Goal: Task Accomplishment & Management: Use online tool/utility

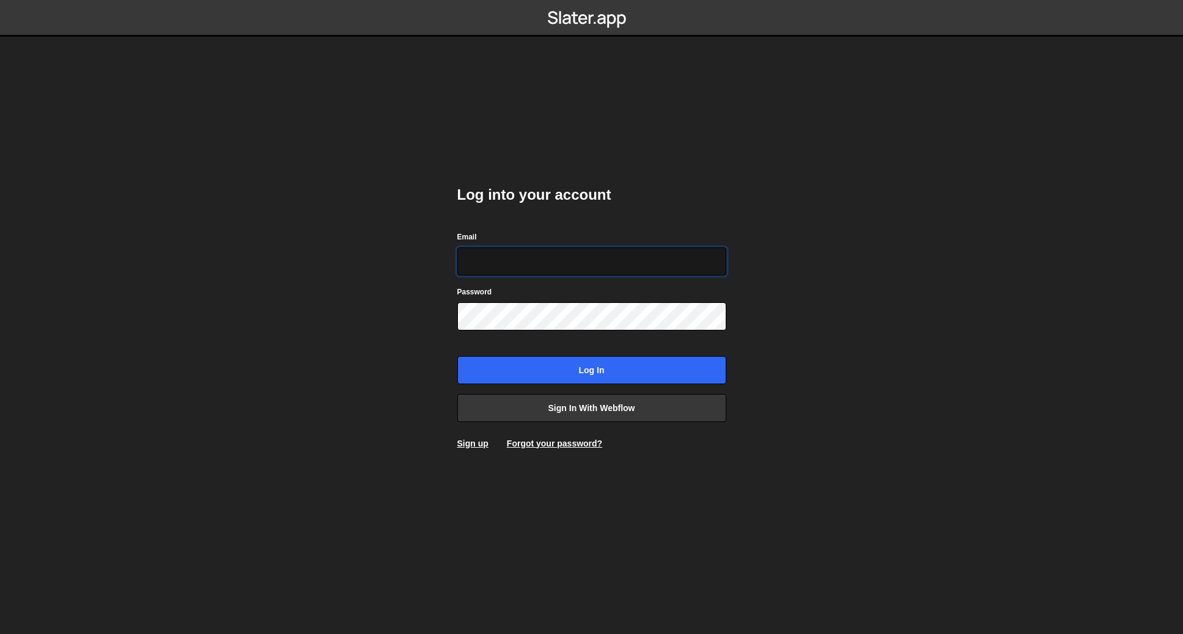
type input "josiah@gammadesign.co"
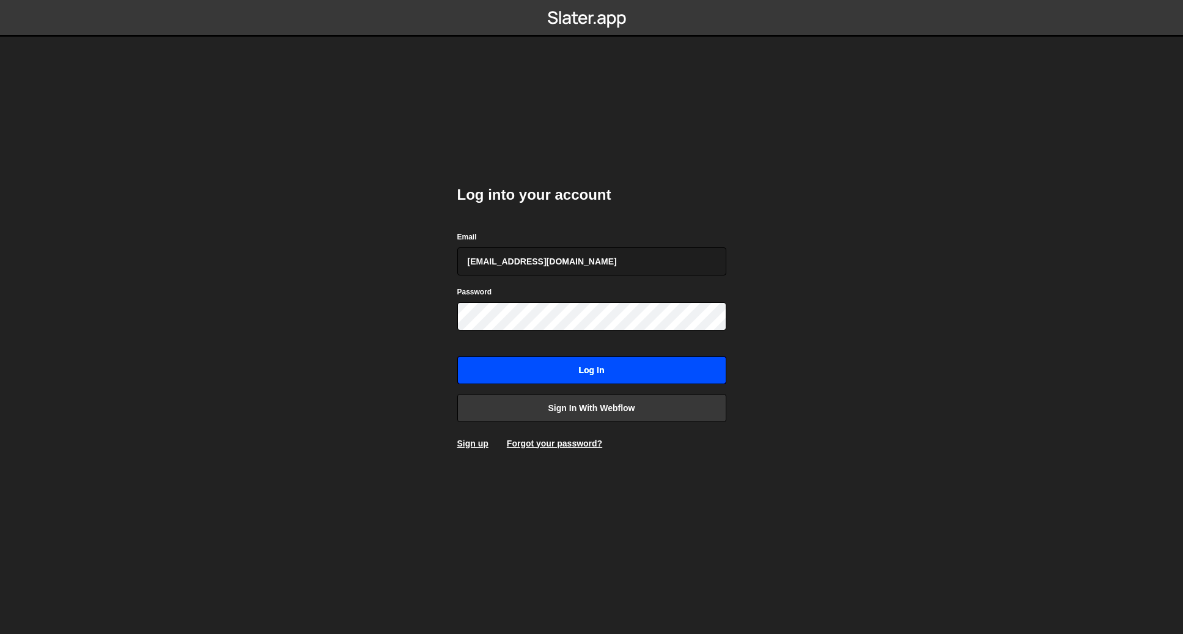
click at [582, 362] on input "Log in" at bounding box center [591, 370] width 269 height 28
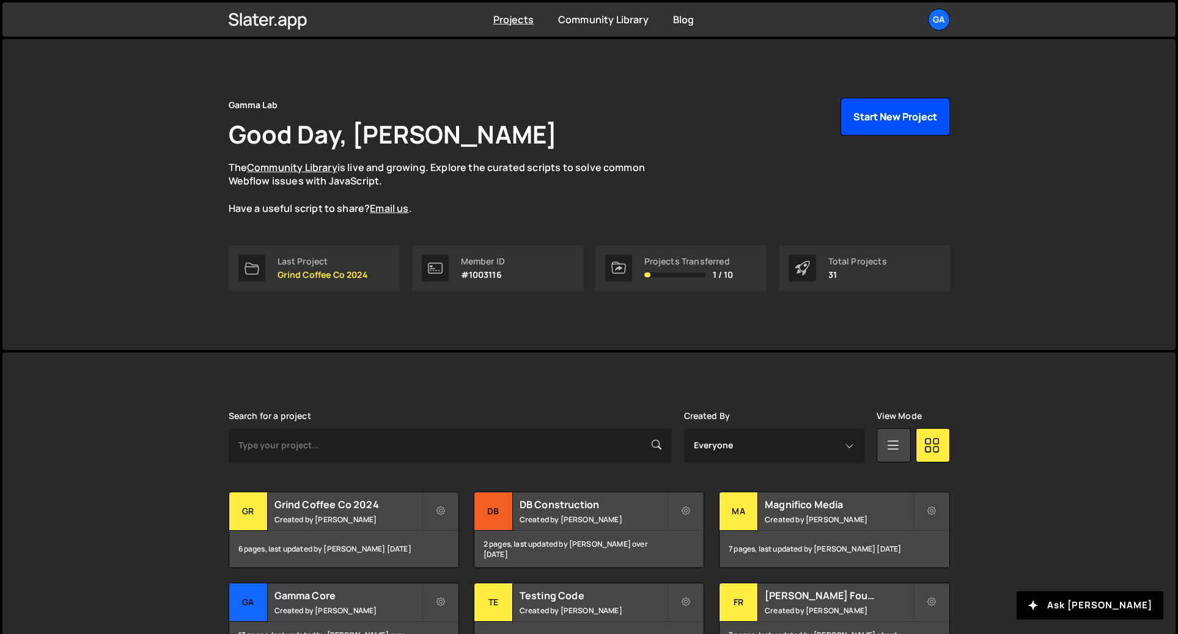
click at [895, 122] on button "Start New Project" at bounding box center [894, 117] width 109 height 38
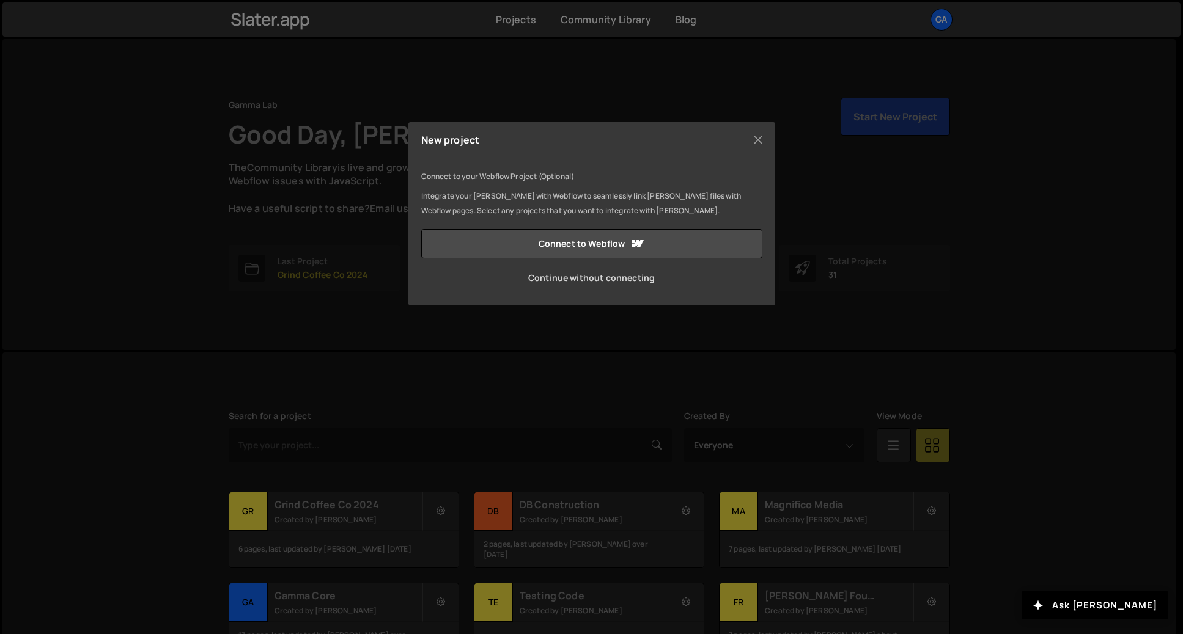
click at [628, 274] on link "Continue without connecting" at bounding box center [591, 277] width 341 height 29
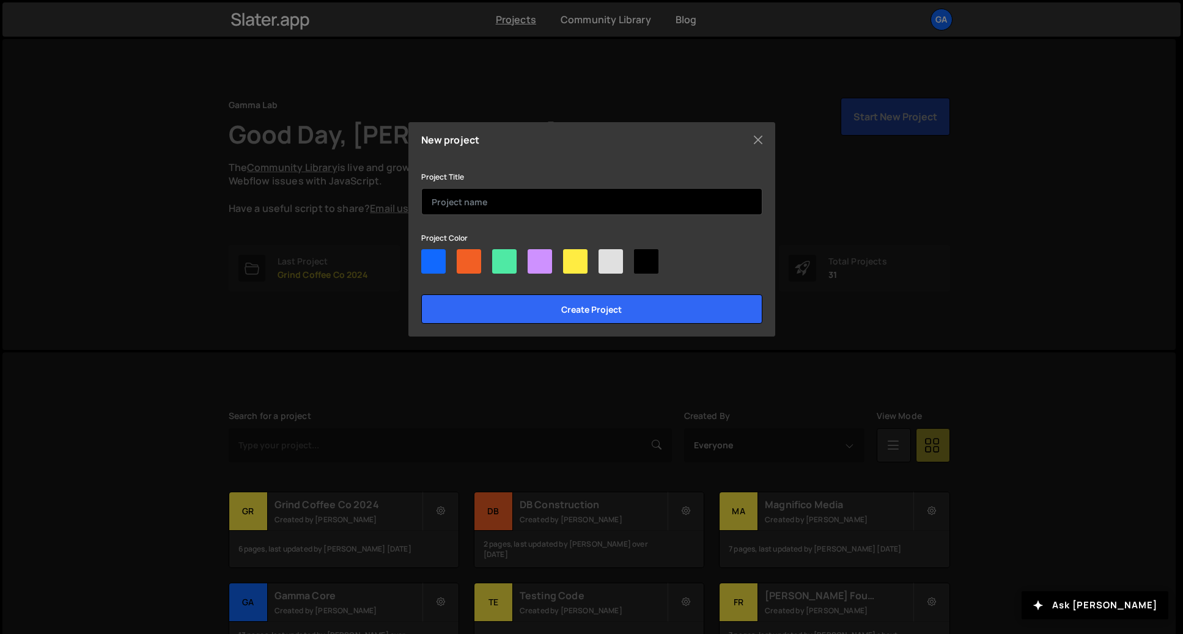
click at [524, 200] on input "text" at bounding box center [591, 201] width 341 height 27
type input "RSB"
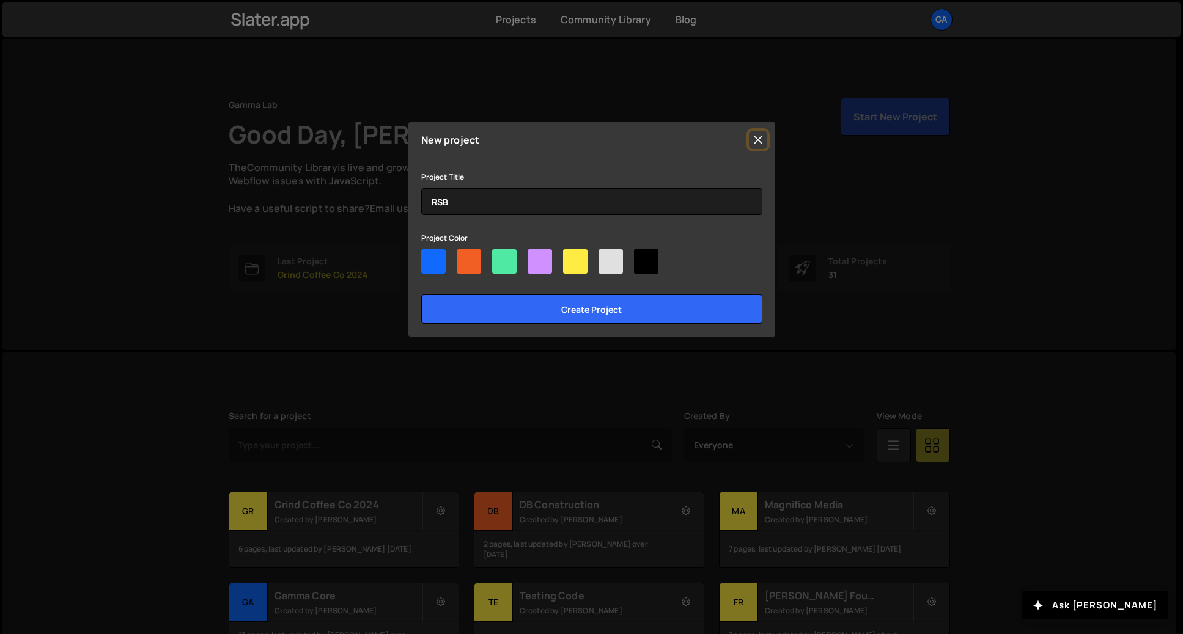
click at [753, 134] on button "Close" at bounding box center [758, 140] width 18 height 18
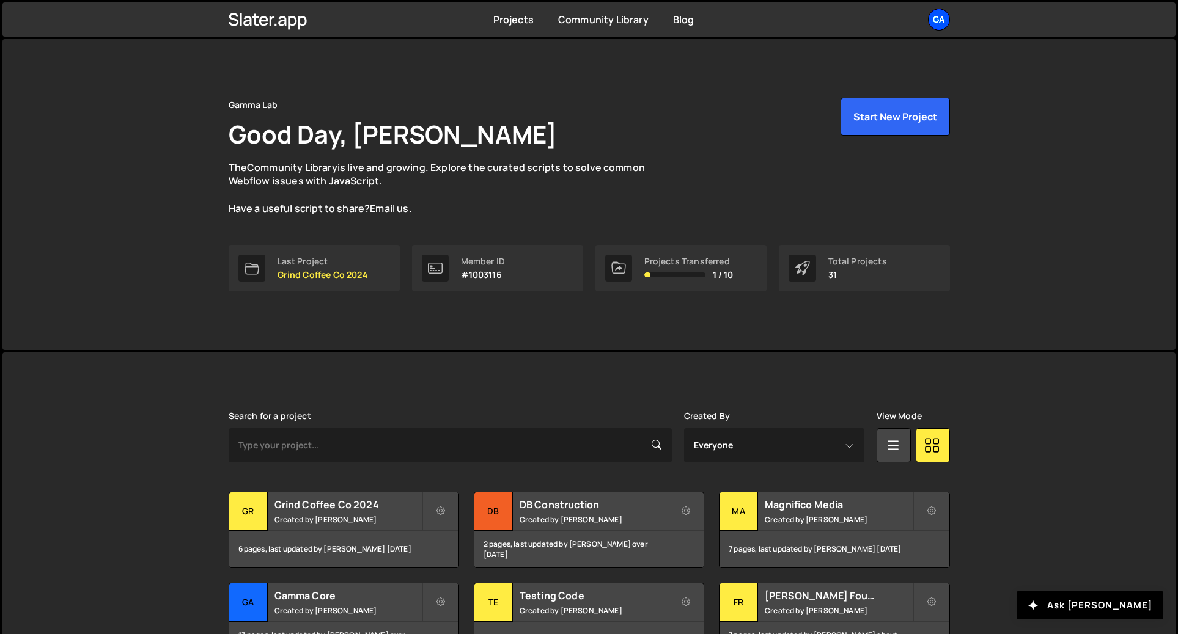
click at [942, 20] on div "Ga" at bounding box center [939, 20] width 22 height 22
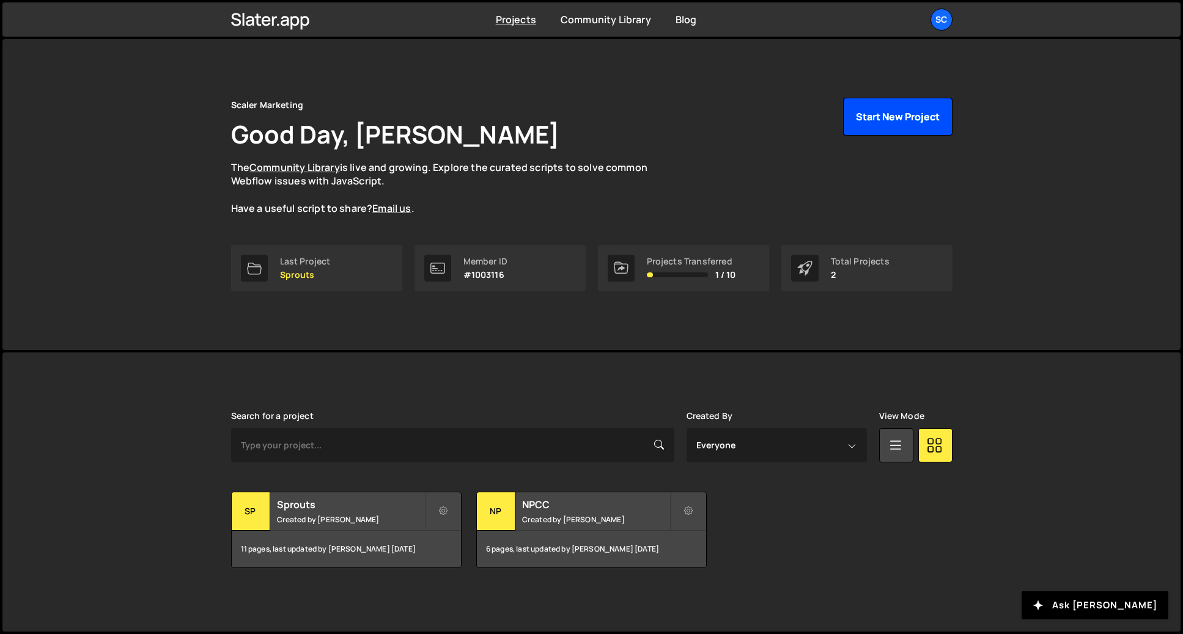
click at [904, 117] on button "Start New Project" at bounding box center [897, 117] width 109 height 38
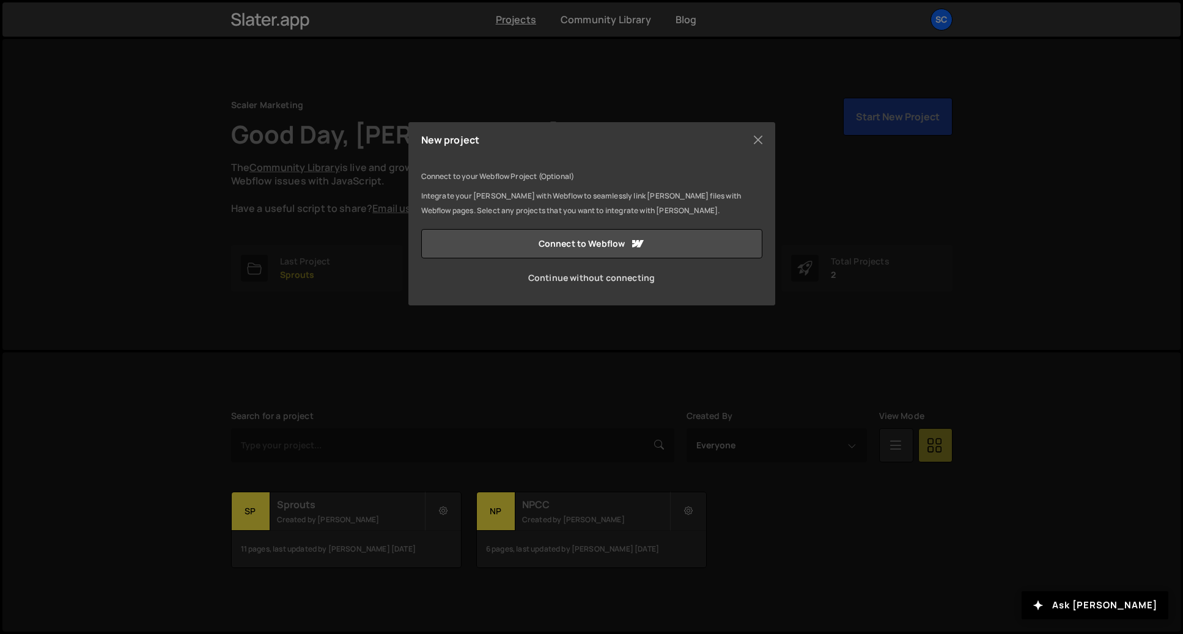
click at [631, 279] on link "Continue without connecting" at bounding box center [591, 277] width 341 height 29
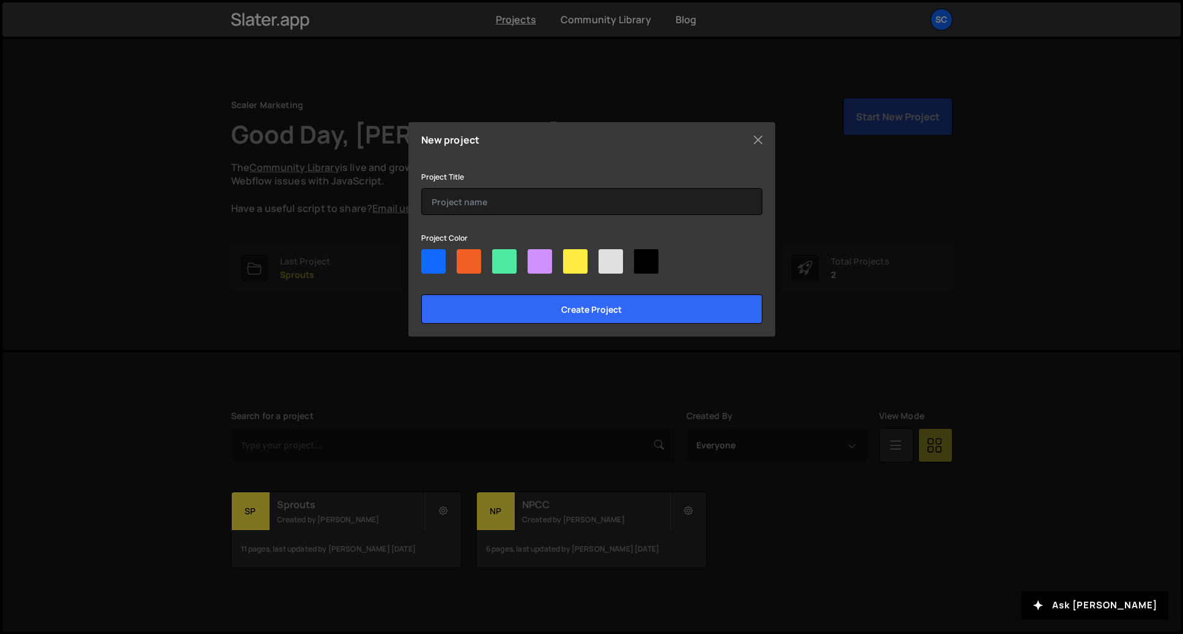
click at [538, 180] on div "Project Title" at bounding box center [591, 192] width 341 height 46
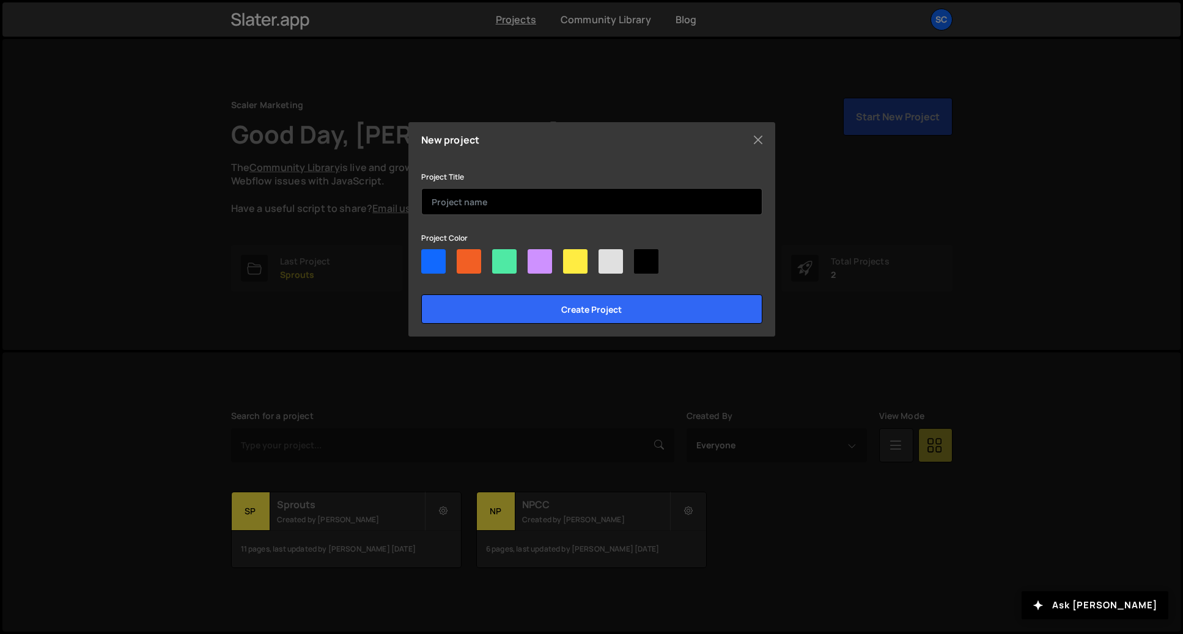
click at [531, 191] on input "text" at bounding box center [591, 201] width 341 height 27
type input "RSB Forms"
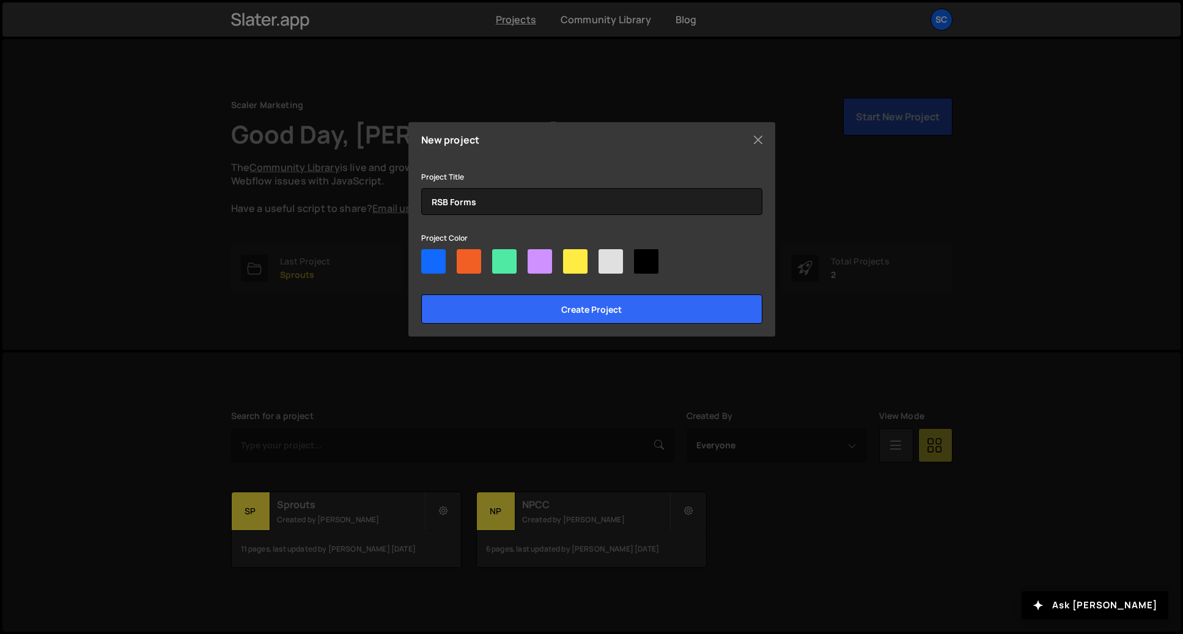
click at [532, 261] on div at bounding box center [539, 261] width 24 height 24
click at [532, 257] on input"] "radio" at bounding box center [531, 253] width 8 height 8
radio input"] "true"
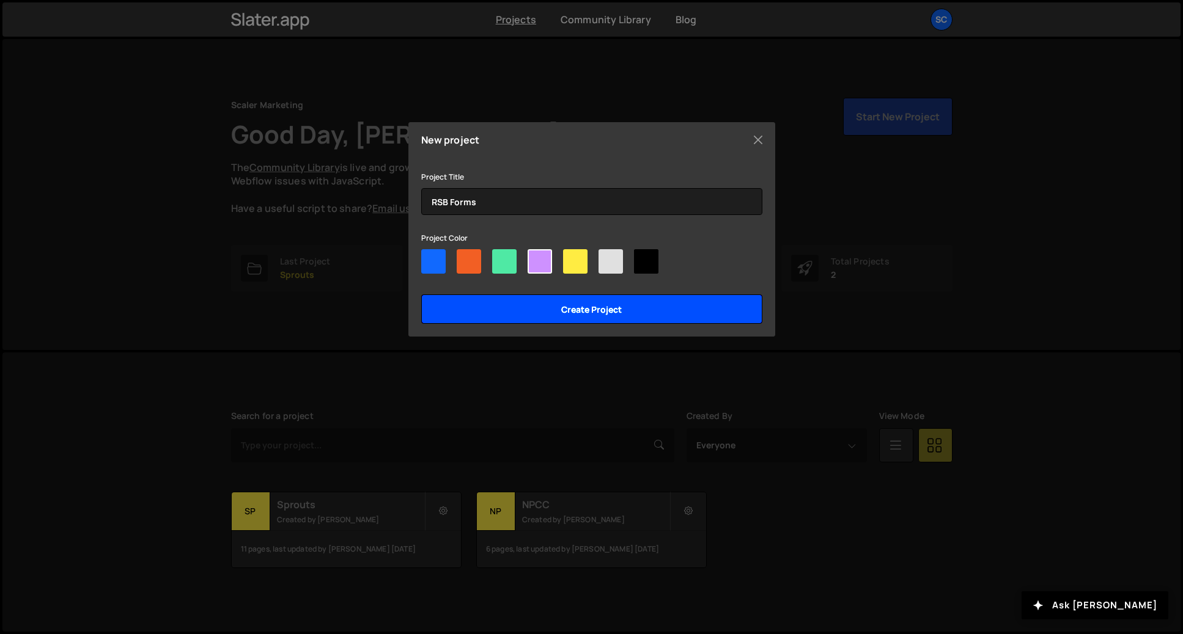
click at [536, 315] on input "Create project" at bounding box center [591, 309] width 341 height 29
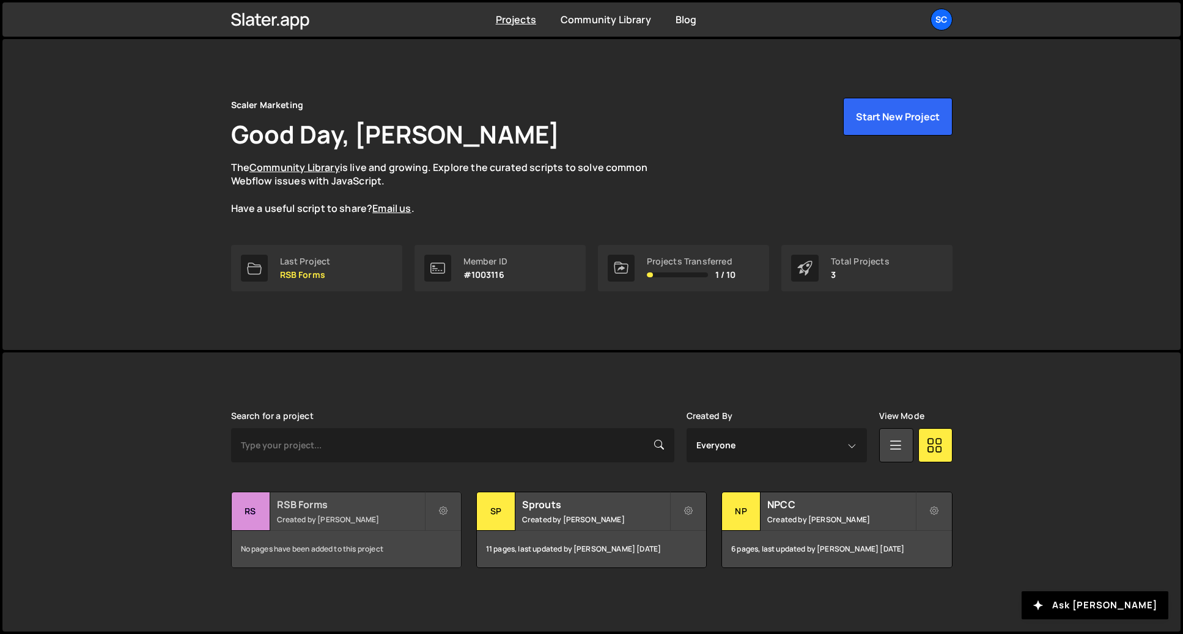
click at [398, 512] on div "RSB Forms Created by Josiah Duenes" at bounding box center [346, 512] width 229 height 38
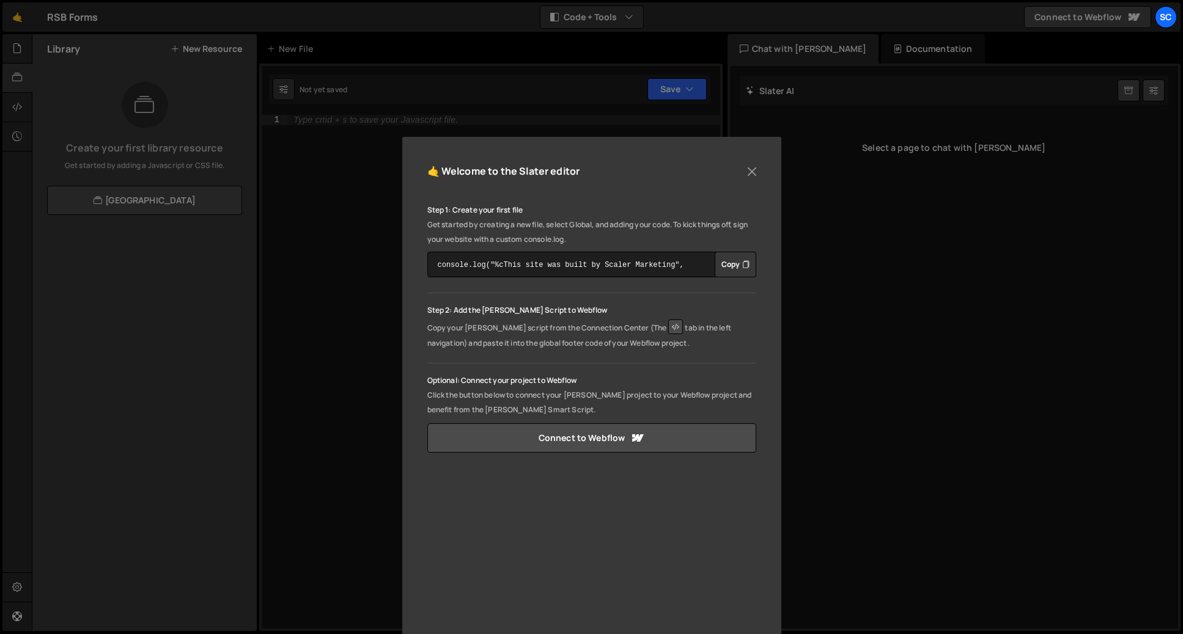
click at [753, 161] on div "🤙 Welcome to the [PERSON_NAME] editor Step 1: Create your first file Get starte…" at bounding box center [591, 411] width 379 height 548
click at [749, 171] on button "Close" at bounding box center [752, 172] width 18 height 18
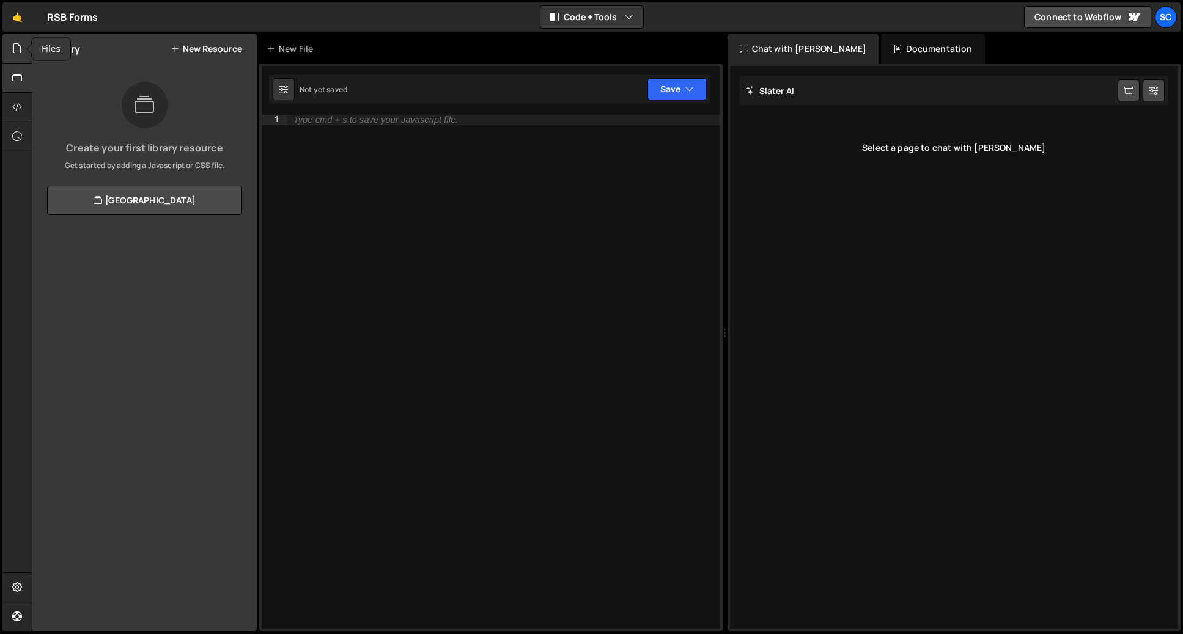
click at [12, 46] on div at bounding box center [17, 48] width 30 height 29
click at [219, 52] on button "New File" at bounding box center [219, 49] width 46 height 10
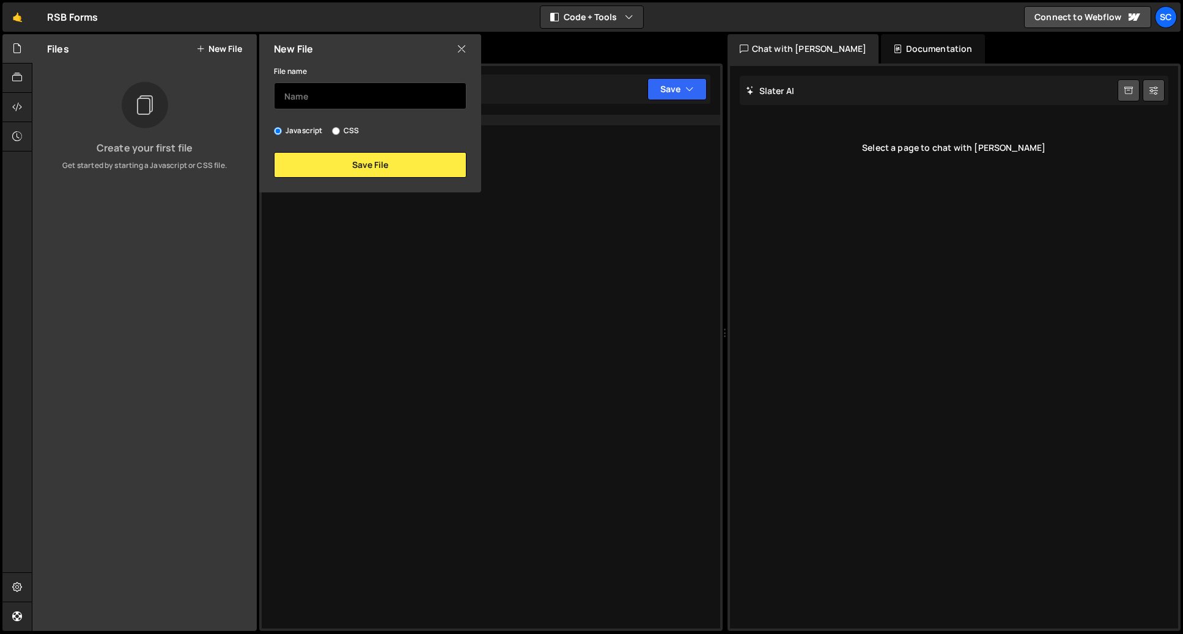
click at [349, 106] on input "text" at bounding box center [370, 96] width 193 height 27
type input "contact-form"
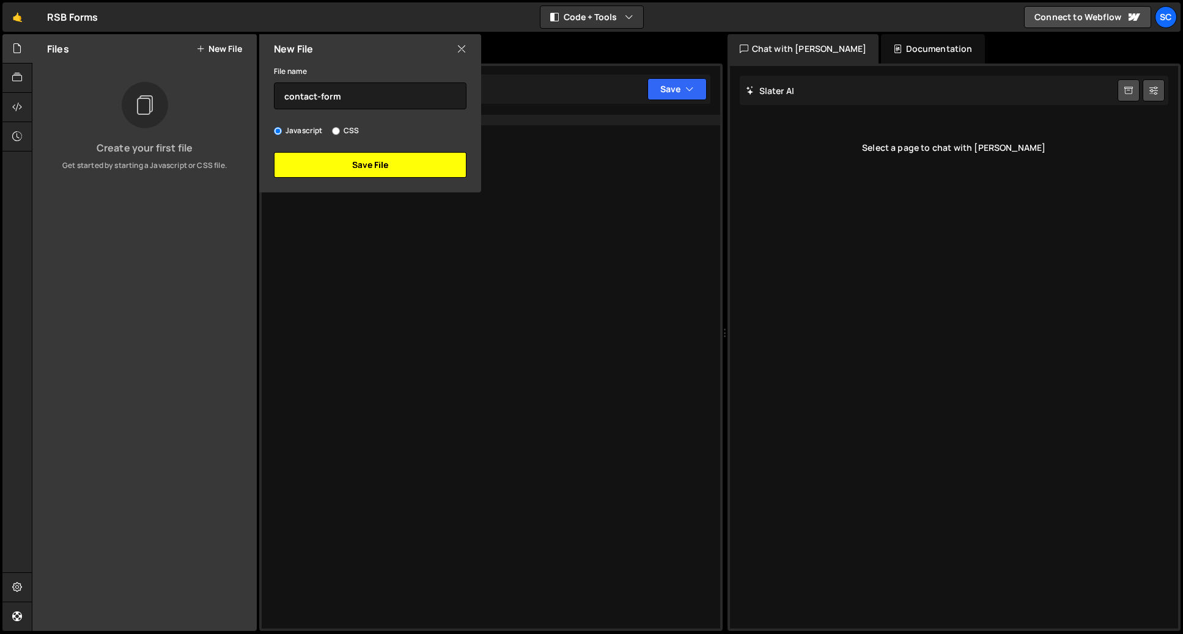
click at [348, 166] on button "Save File" at bounding box center [370, 165] width 193 height 26
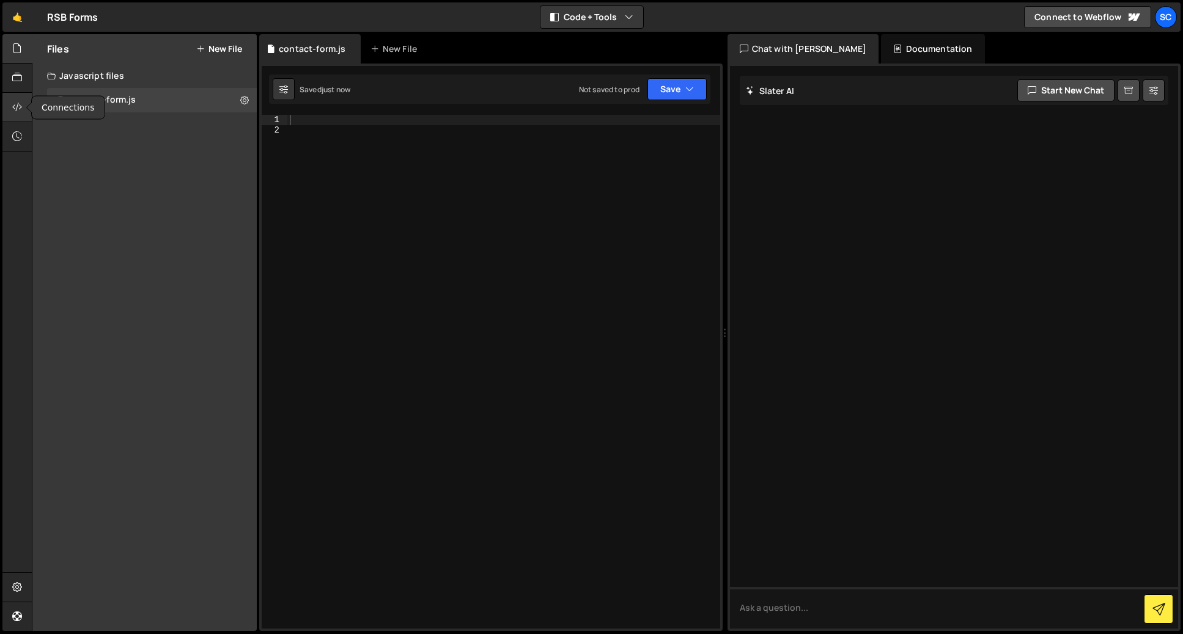
click at [15, 109] on icon at bounding box center [17, 106] width 10 height 13
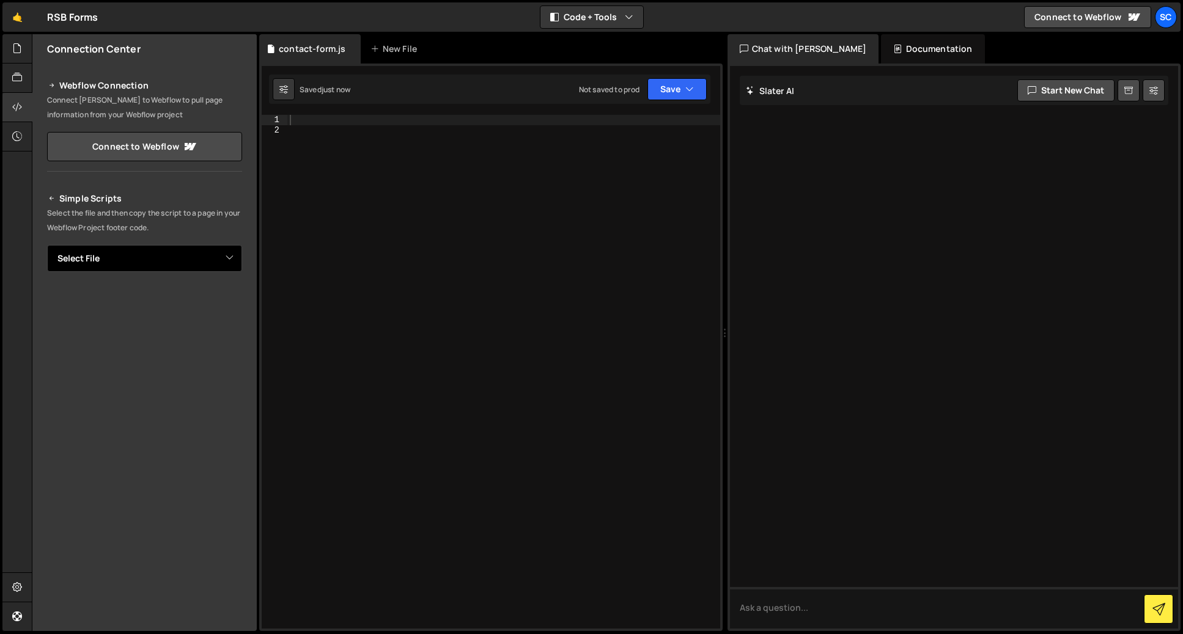
click at [138, 254] on select "Select File contact-form.js" at bounding box center [144, 258] width 195 height 27
select select "45298"
click at [47, 245] on select "Select File contact-form.js" at bounding box center [144, 258] width 195 height 27
click at [233, 295] on button "Button group with nested dropdown" at bounding box center [233, 300] width 17 height 26
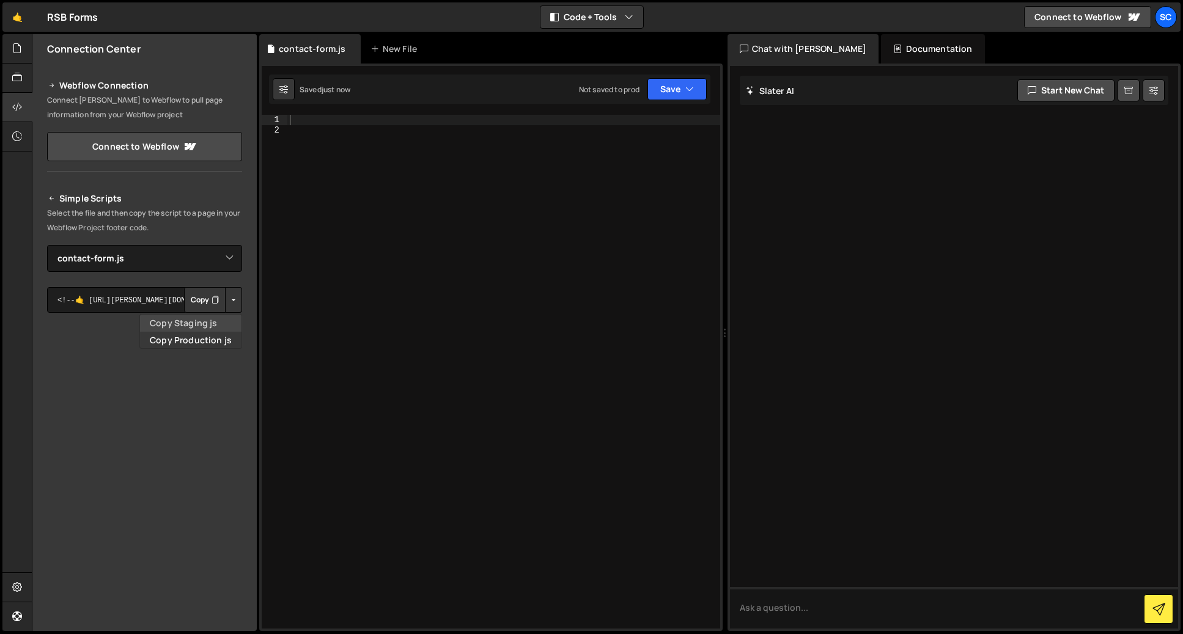
click at [218, 321] on link "Copy Staging js" at bounding box center [190, 323] width 101 height 17
click at [205, 296] on button "Copy" at bounding box center [205, 300] width 42 height 26
click at [17, 579] on div at bounding box center [17, 587] width 30 height 29
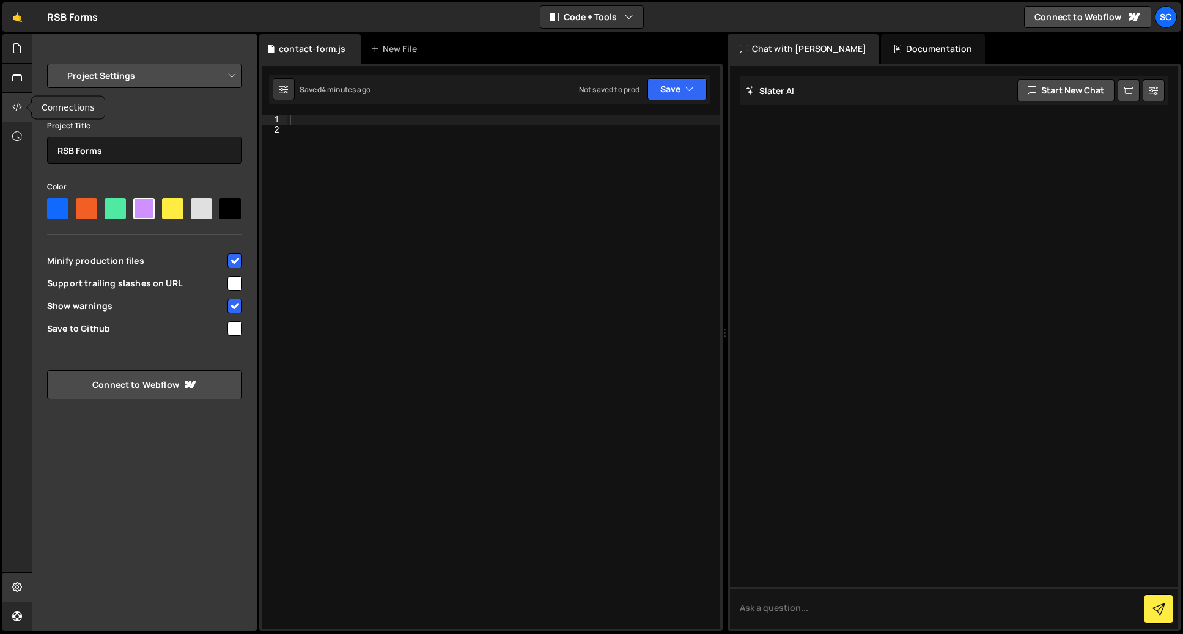
click at [20, 109] on icon at bounding box center [17, 106] width 10 height 13
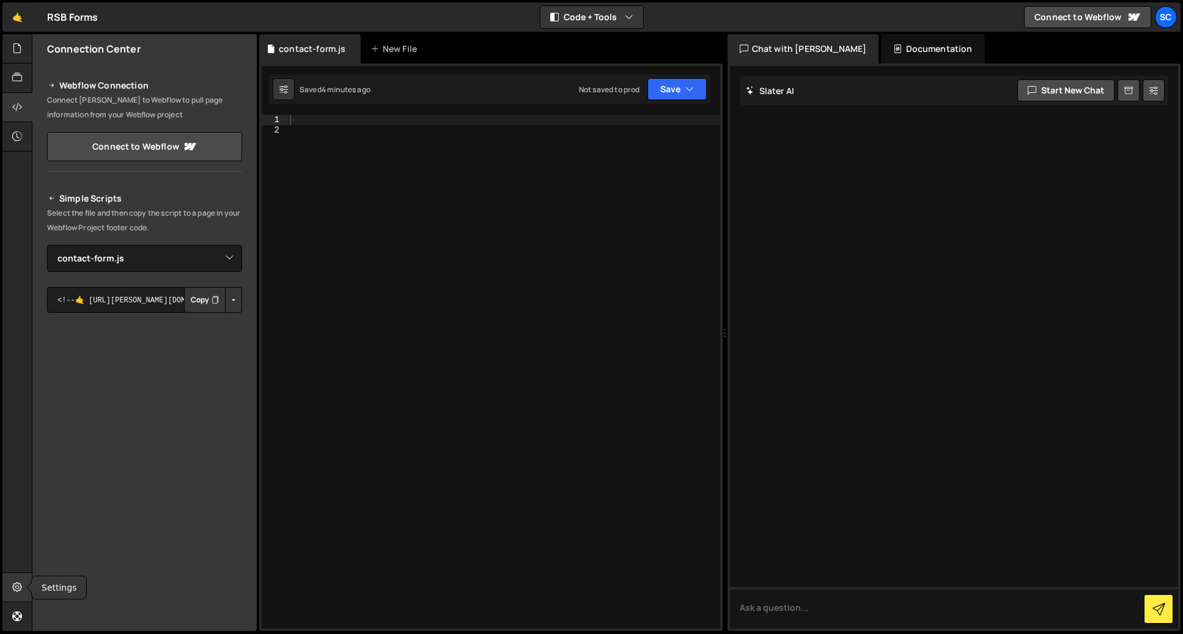
click at [17, 585] on icon at bounding box center [17, 587] width 10 height 13
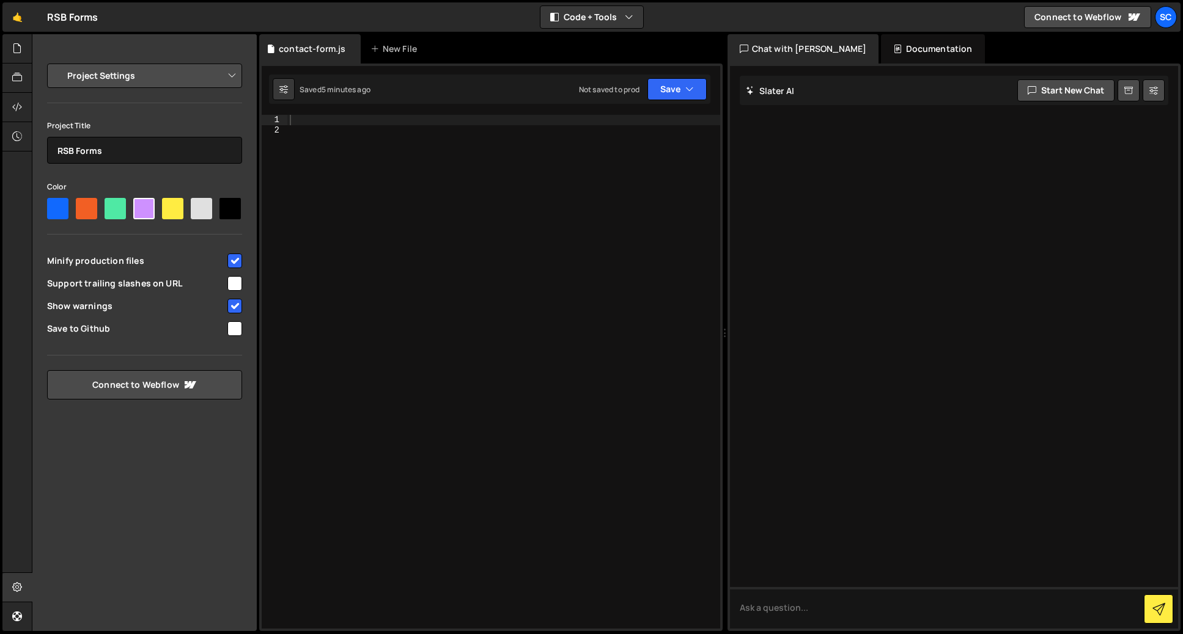
click at [139, 73] on select "Project Settings Code Editor Settings Chat Settings" at bounding box center [146, 75] width 179 height 27
select select "chat"
click at [57, 62] on select "Project Settings Code Editor Settings Chat Settings" at bounding box center [146, 75] width 179 height 27
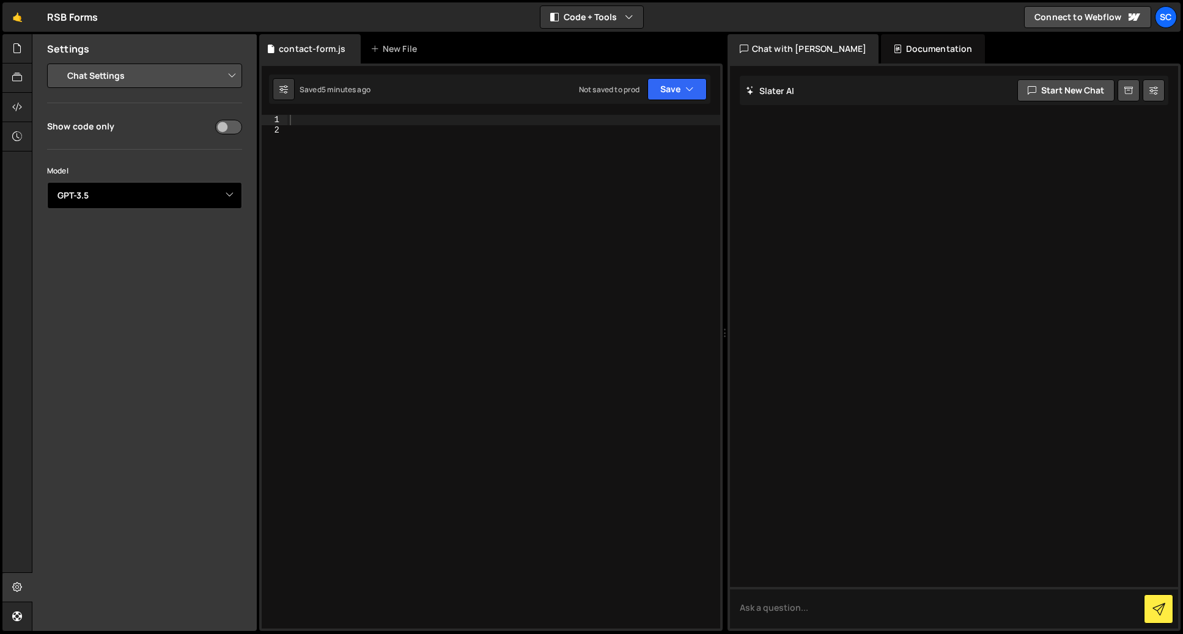
click at [111, 195] on select "Select Model GPT-3.5 GPT-4o mini GPT-4o (Pro) GPT-4.1 (Pro)" at bounding box center [144, 195] width 195 height 27
select select "gpt-4.1"
click at [47, 182] on select "Select Model GPT-3.5 GPT-4o mini GPT-4o (Pro) GPT-4.1 (Pro)" at bounding box center [144, 195] width 195 height 27
click at [117, 150] on div "Show code only Model Select Model GPT-3.5 GPT-4o mini GPT-4o (Pro) GPT-4.1 (Pro)" at bounding box center [144, 171] width 195 height 106
click at [340, 175] on div at bounding box center [503, 382] width 433 height 534
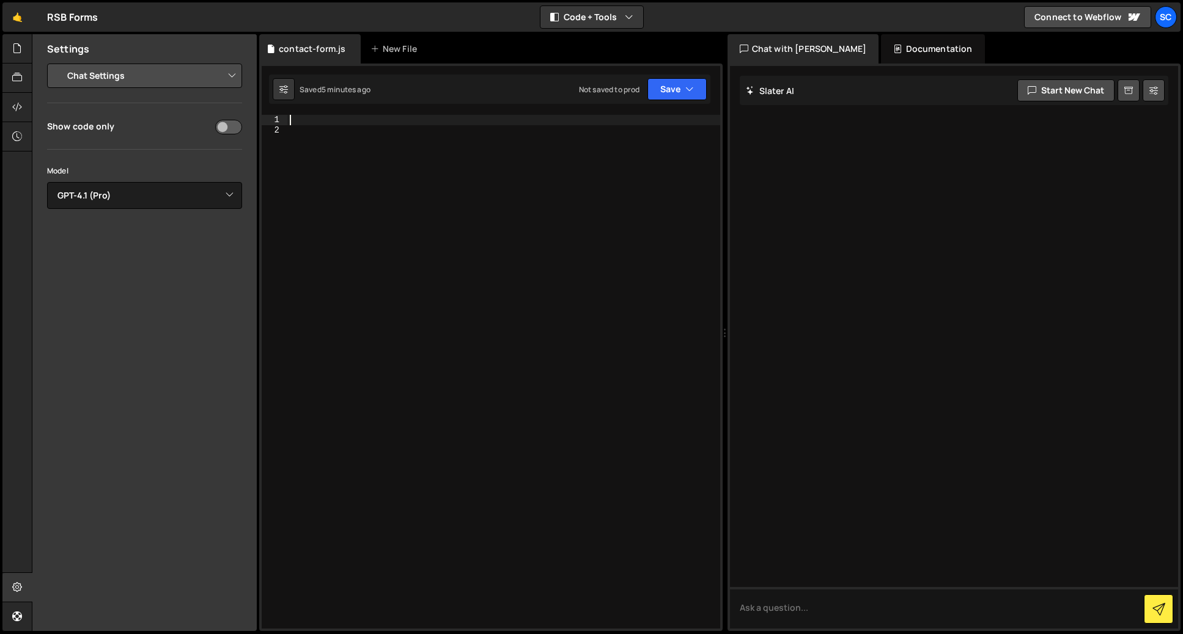
click at [320, 117] on div at bounding box center [503, 382] width 433 height 534
